Goal: Information Seeking & Learning: Learn about a topic

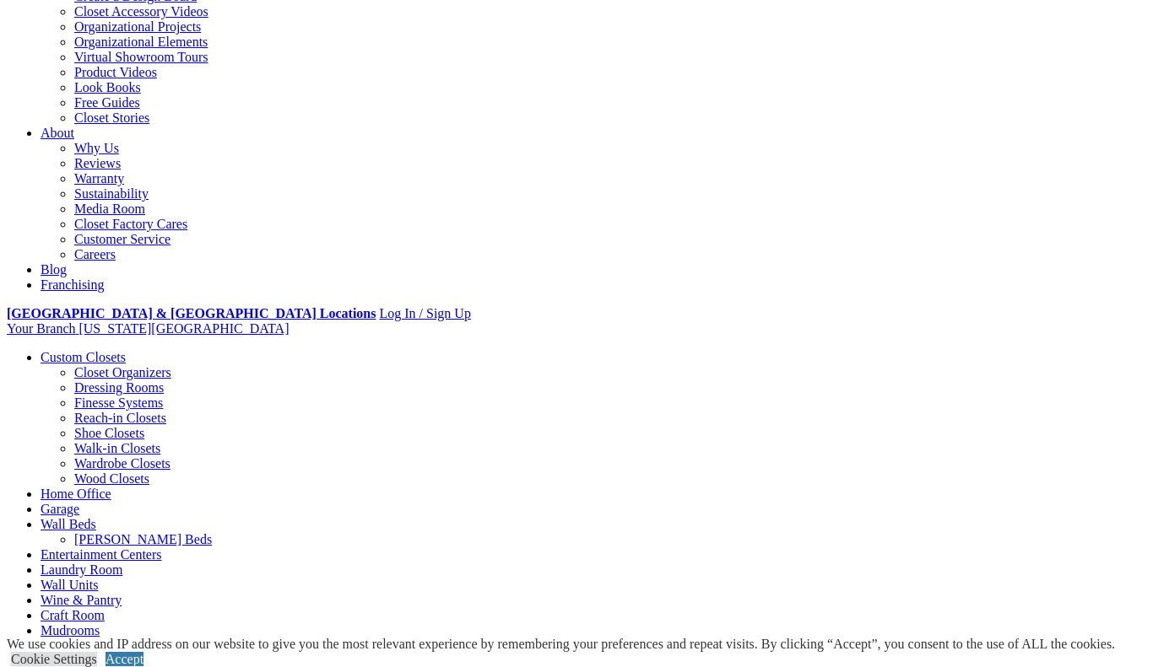
scroll to position [348, 0]
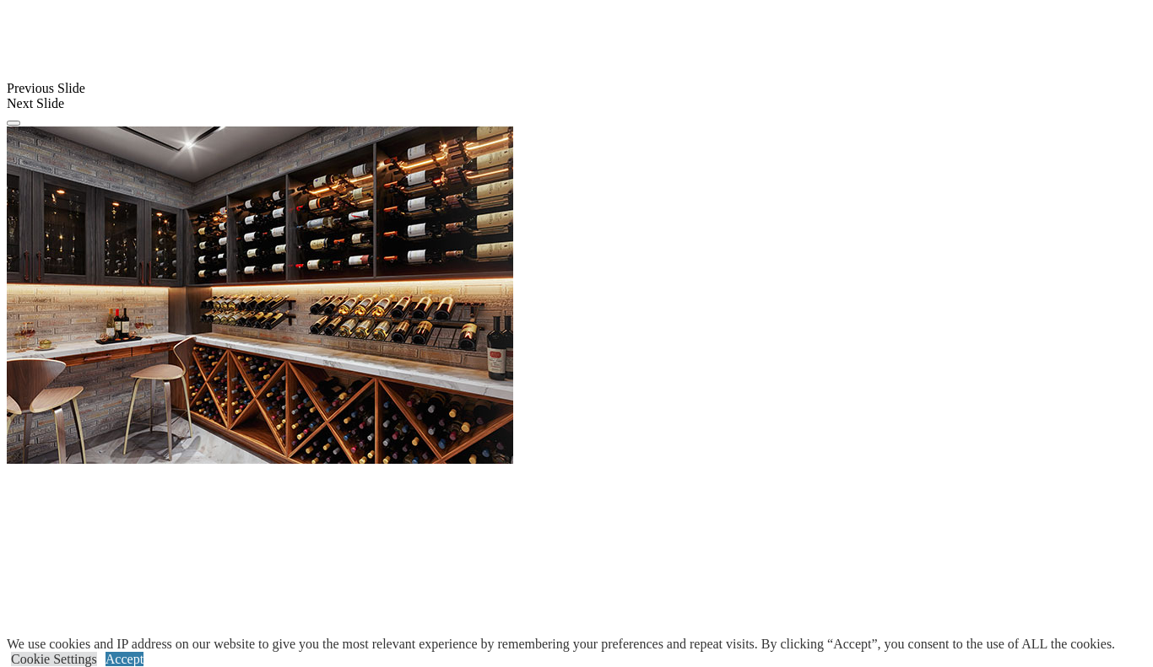
scroll to position [1550, 0]
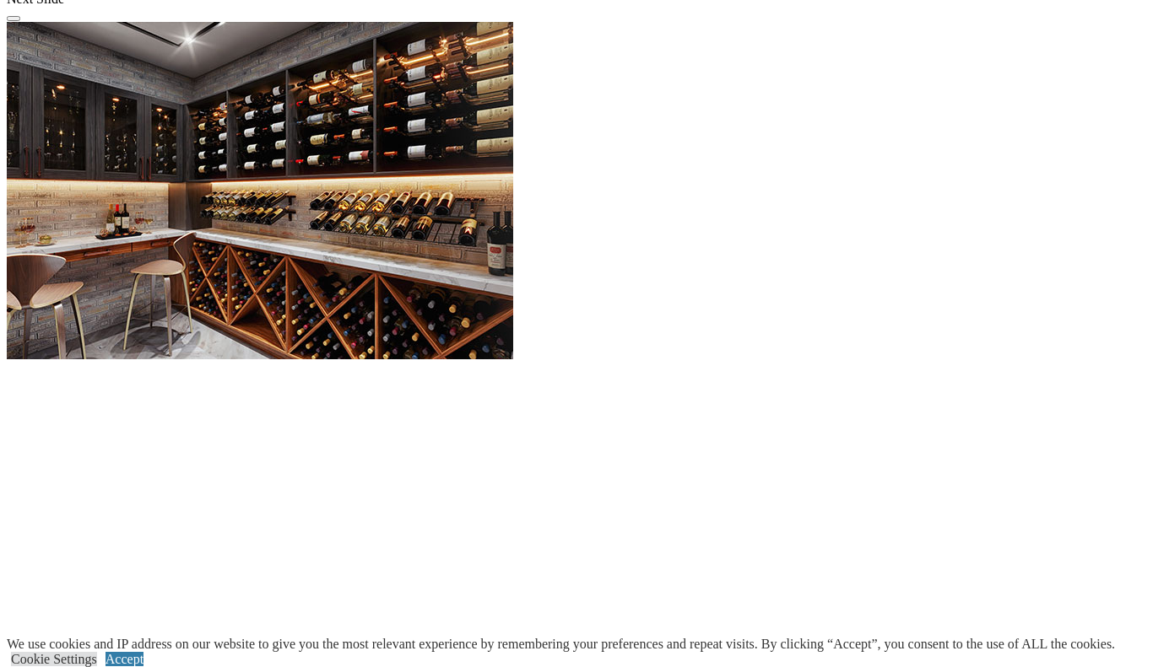
scroll to position [1667, 0]
